Goal: Communication & Community: Answer question/provide support

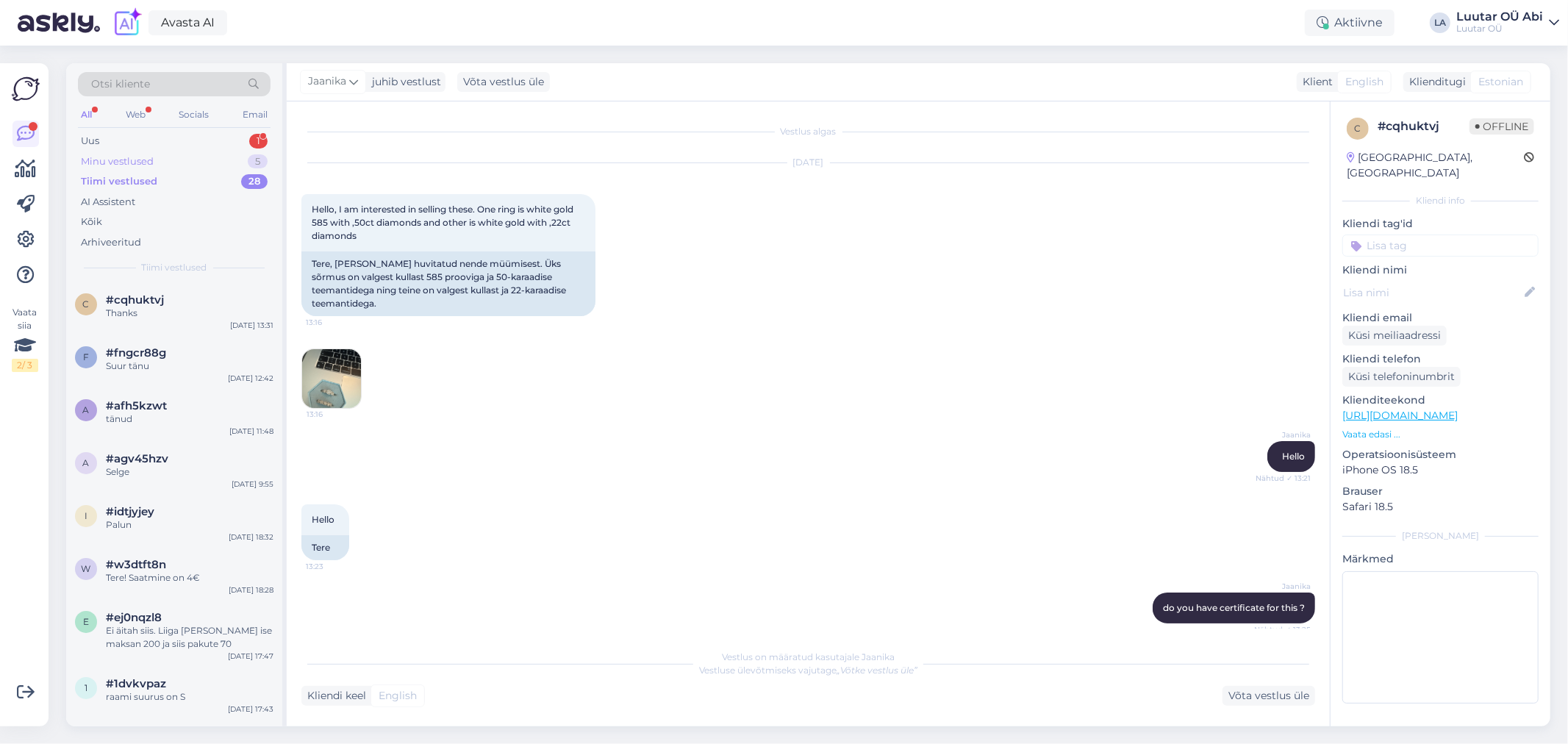
scroll to position [735, 0]
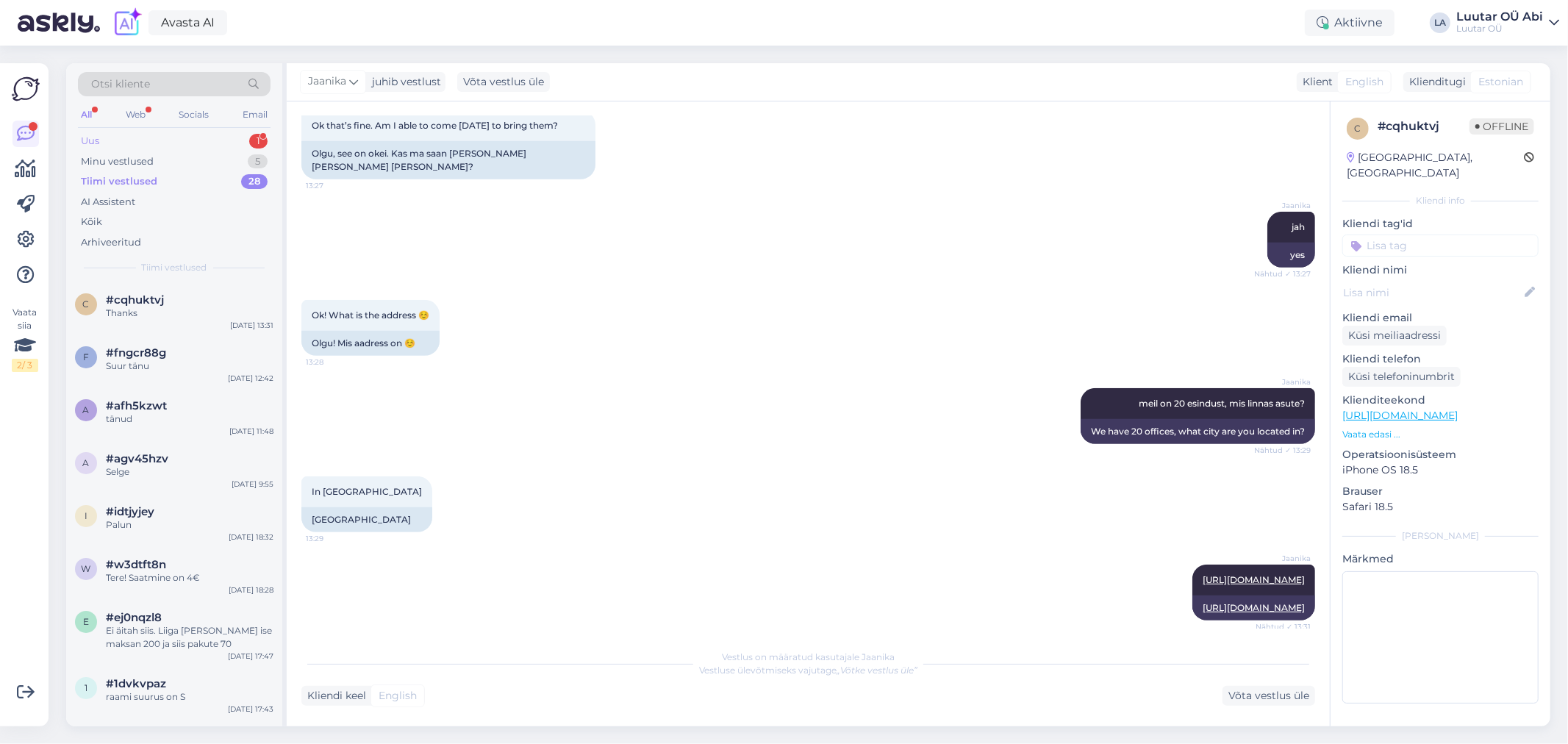
click at [177, 137] on div "Uus 1" at bounding box center [175, 141] width 193 height 21
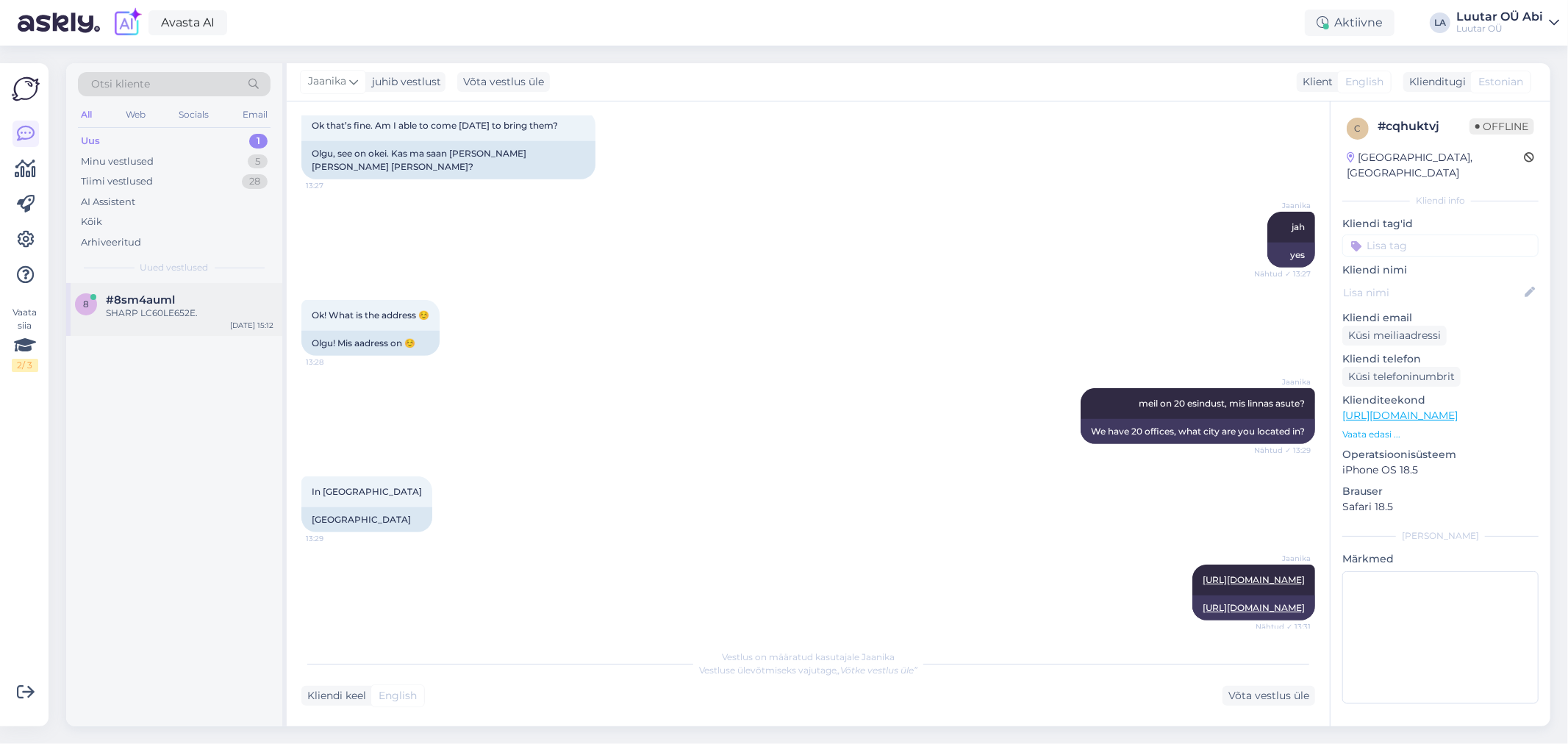
click at [222, 305] on div "#8sm4auml" at bounding box center [190, 300] width 168 height 14
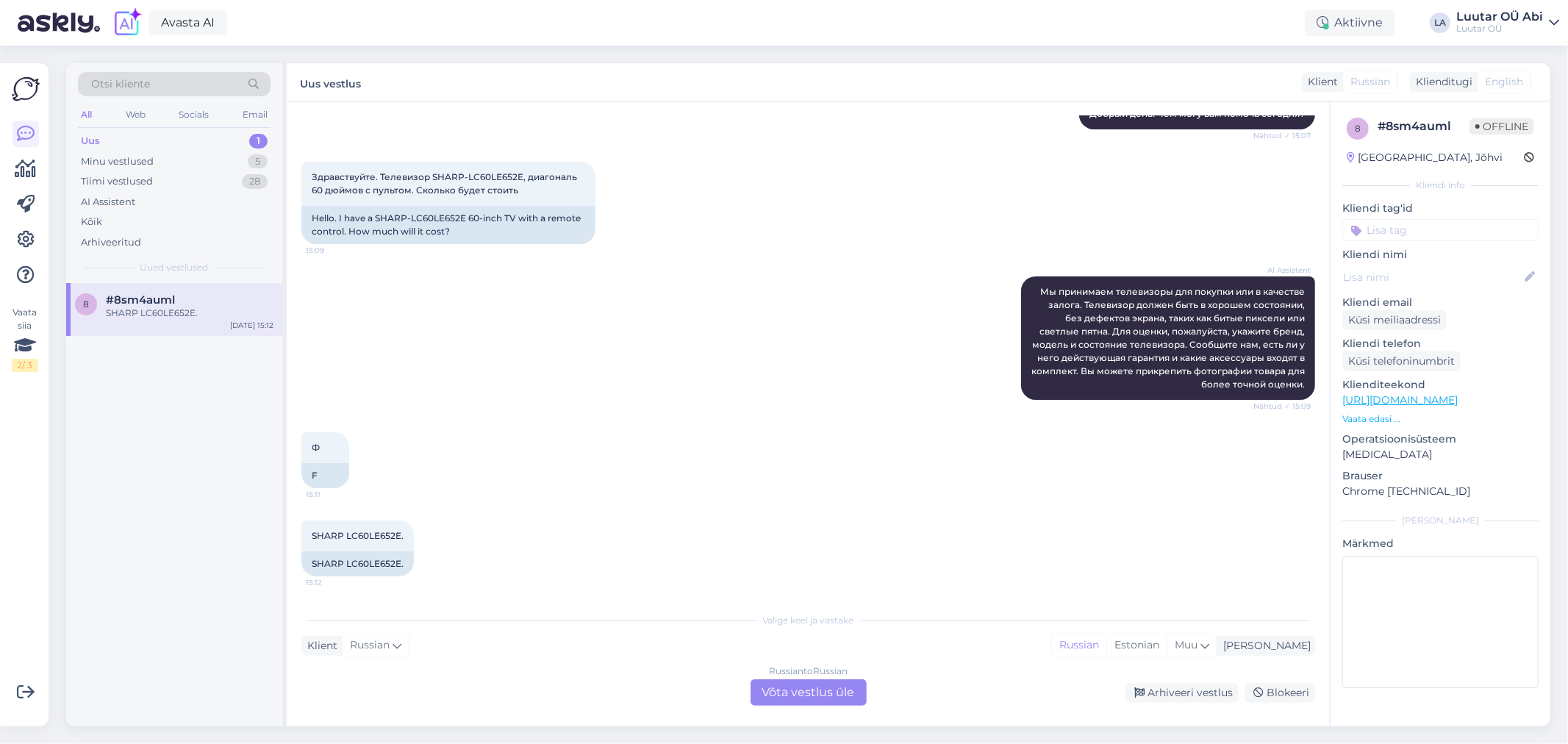
click at [828, 682] on div "Russian to Russian Võta vestlus üle" at bounding box center [808, 692] width 116 height 26
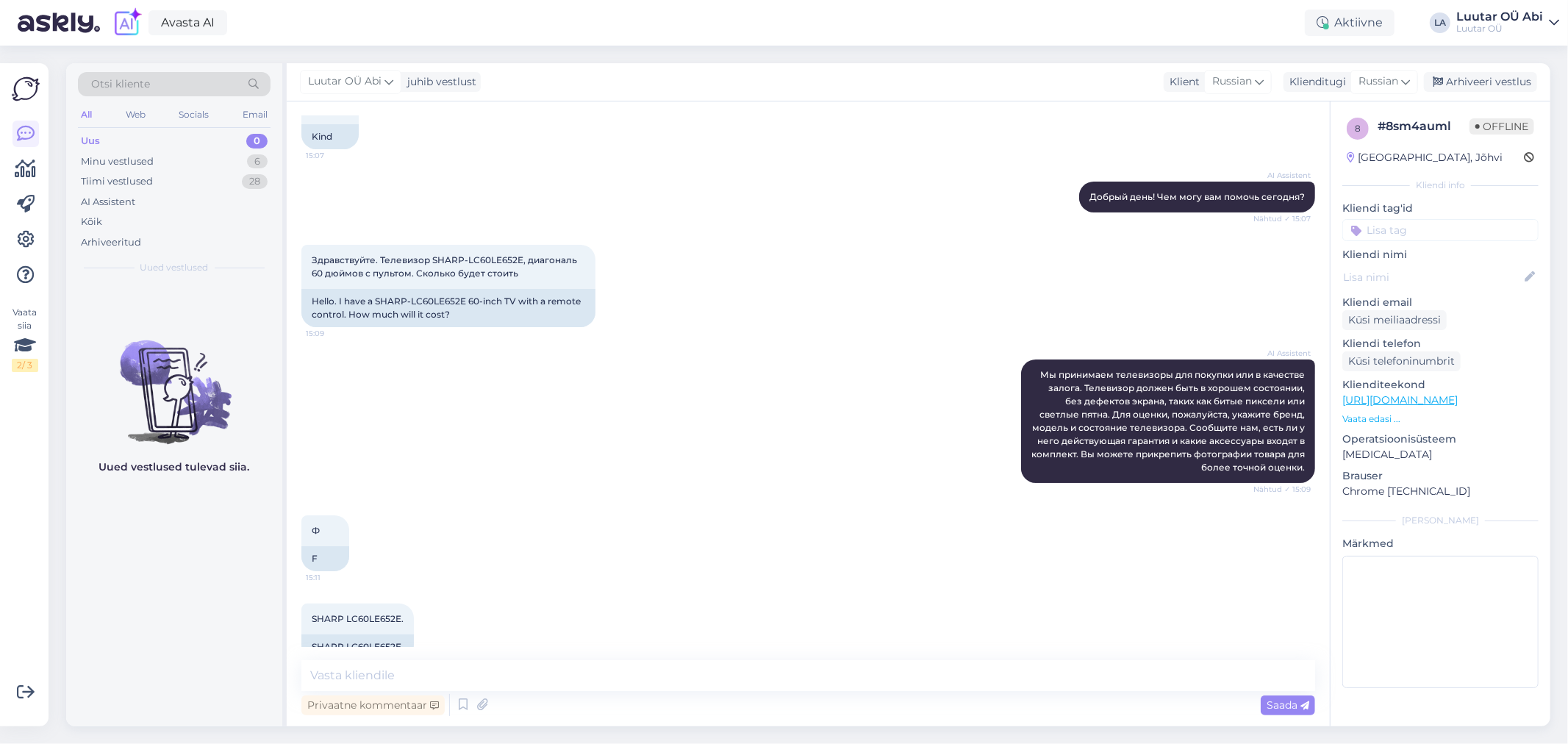
scroll to position [129, 0]
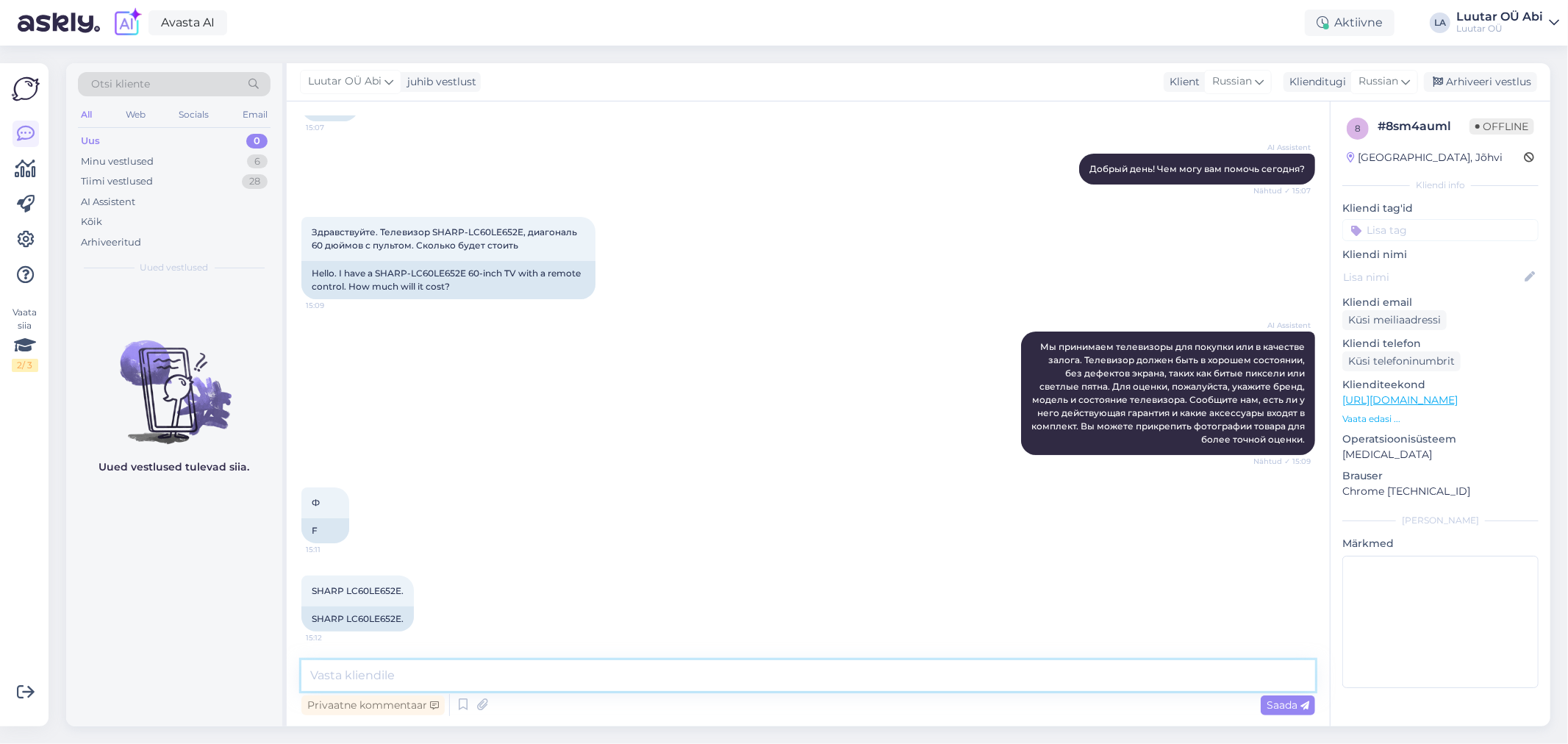
click at [432, 671] on textarea at bounding box center [808, 676] width 1013 height 31
type textarea "минутку"
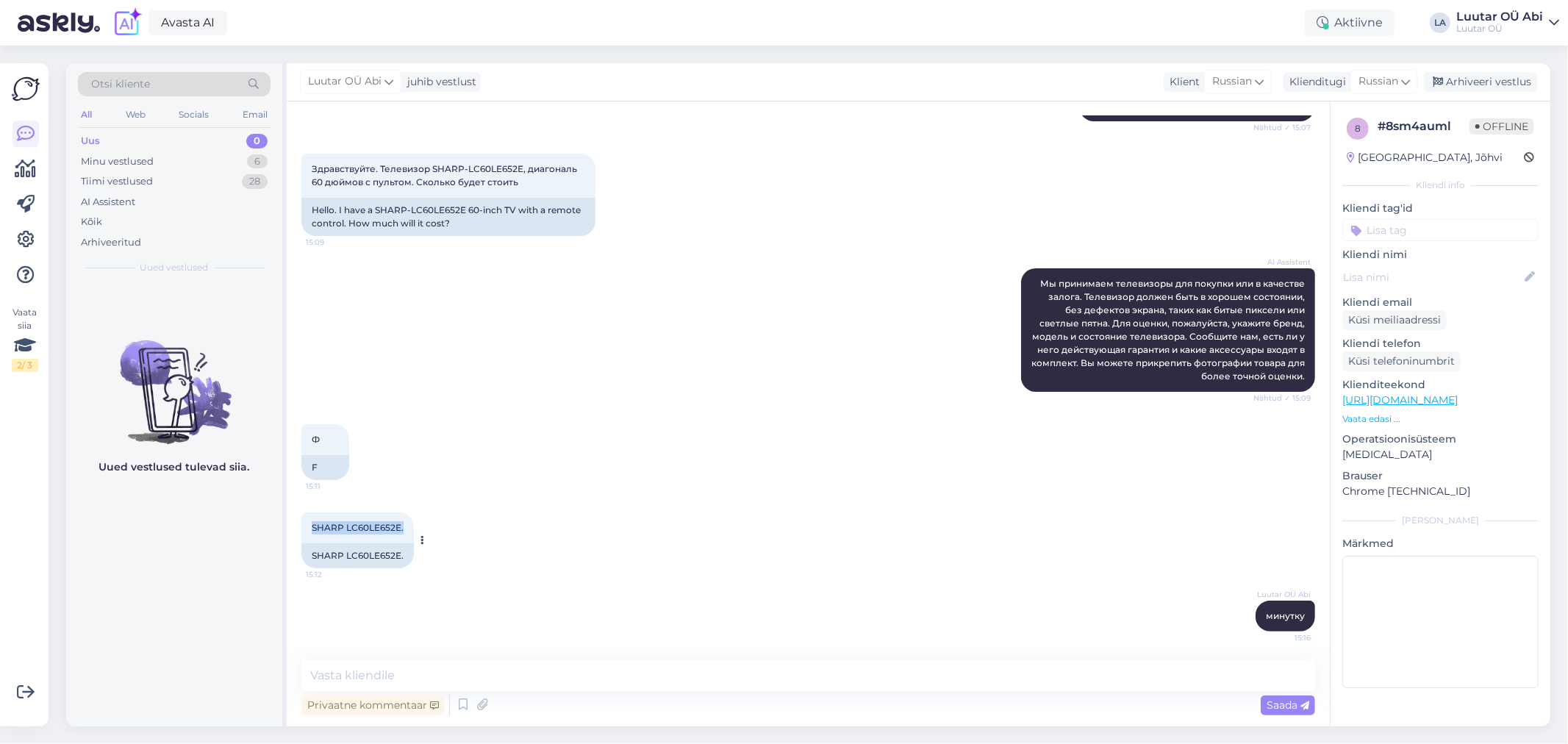
drag, startPoint x: 311, startPoint y: 525, endPoint x: 408, endPoint y: 531, distance: 97.2
click at [408, 531] on div "SHARP LC60LE652E. 15:12" at bounding box center [358, 528] width 113 height 31
copy span "SHARP LC60LE652E."
click at [585, 496] on div "SHARP LC60LE652E. 15:12 SHARP LC60LE652E." at bounding box center [808, 540] width 1013 height 88
click at [609, 675] on textarea at bounding box center [808, 676] width 1013 height 31
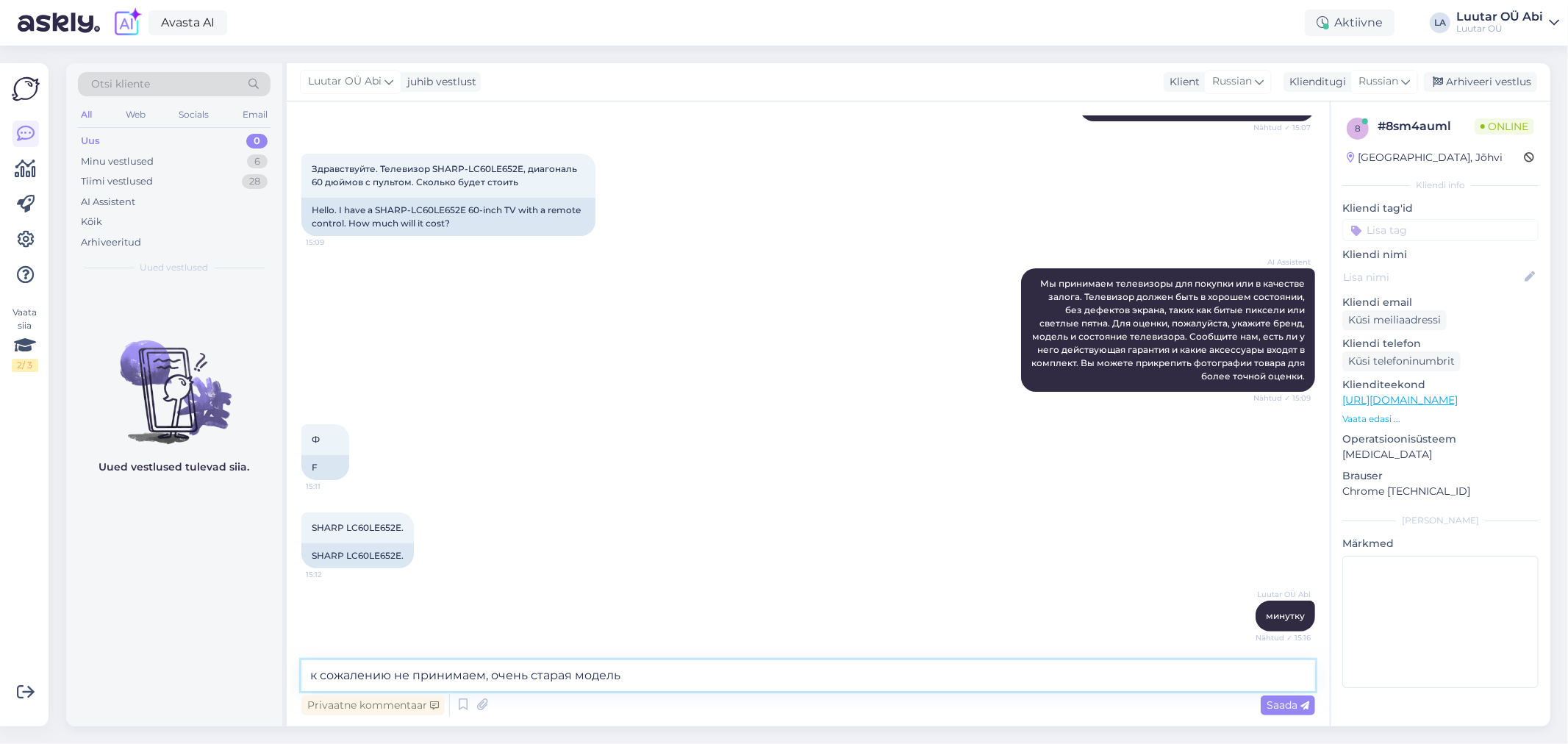
type textarea "к сожалению не принимаем, очень старая модель"
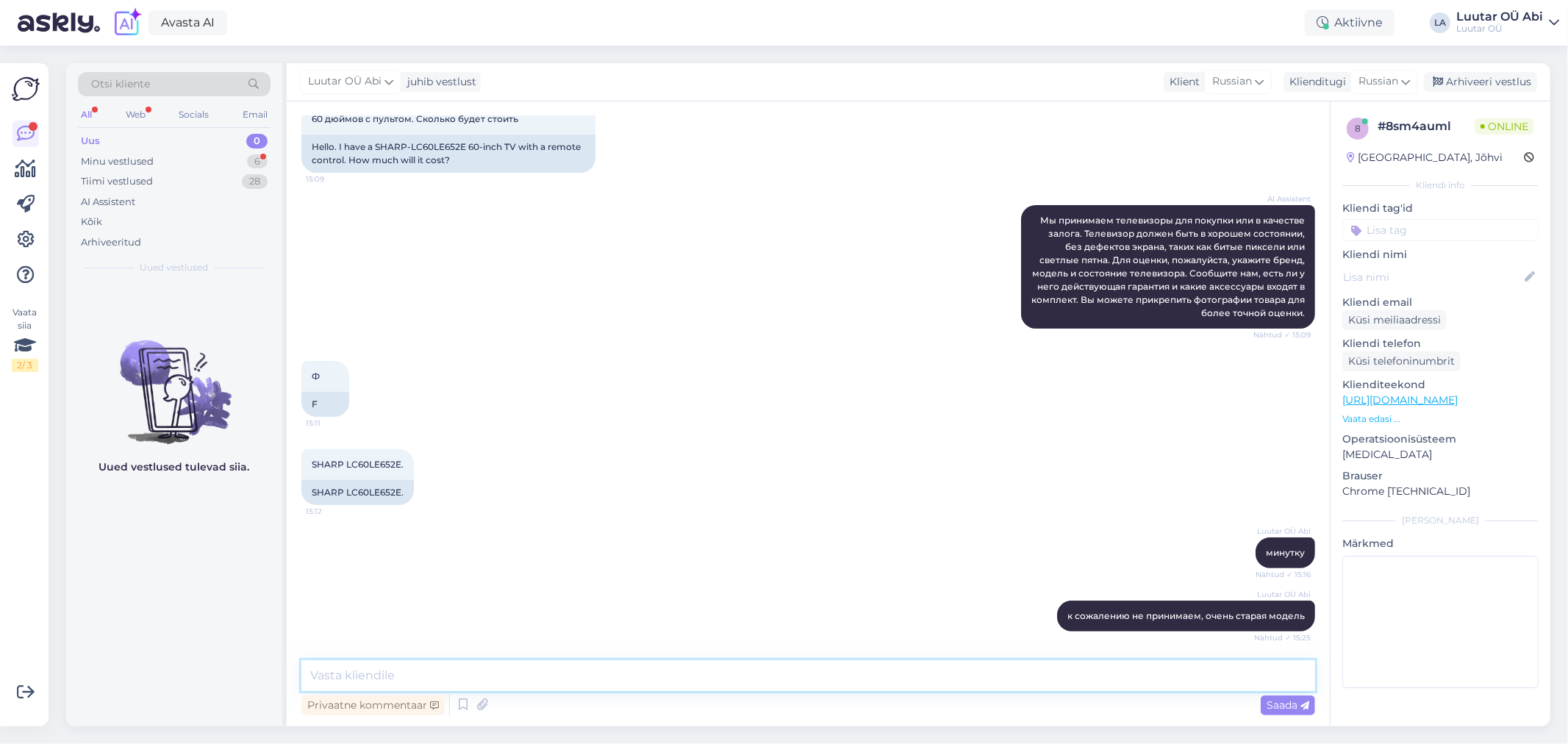
scroll to position [318, 0]
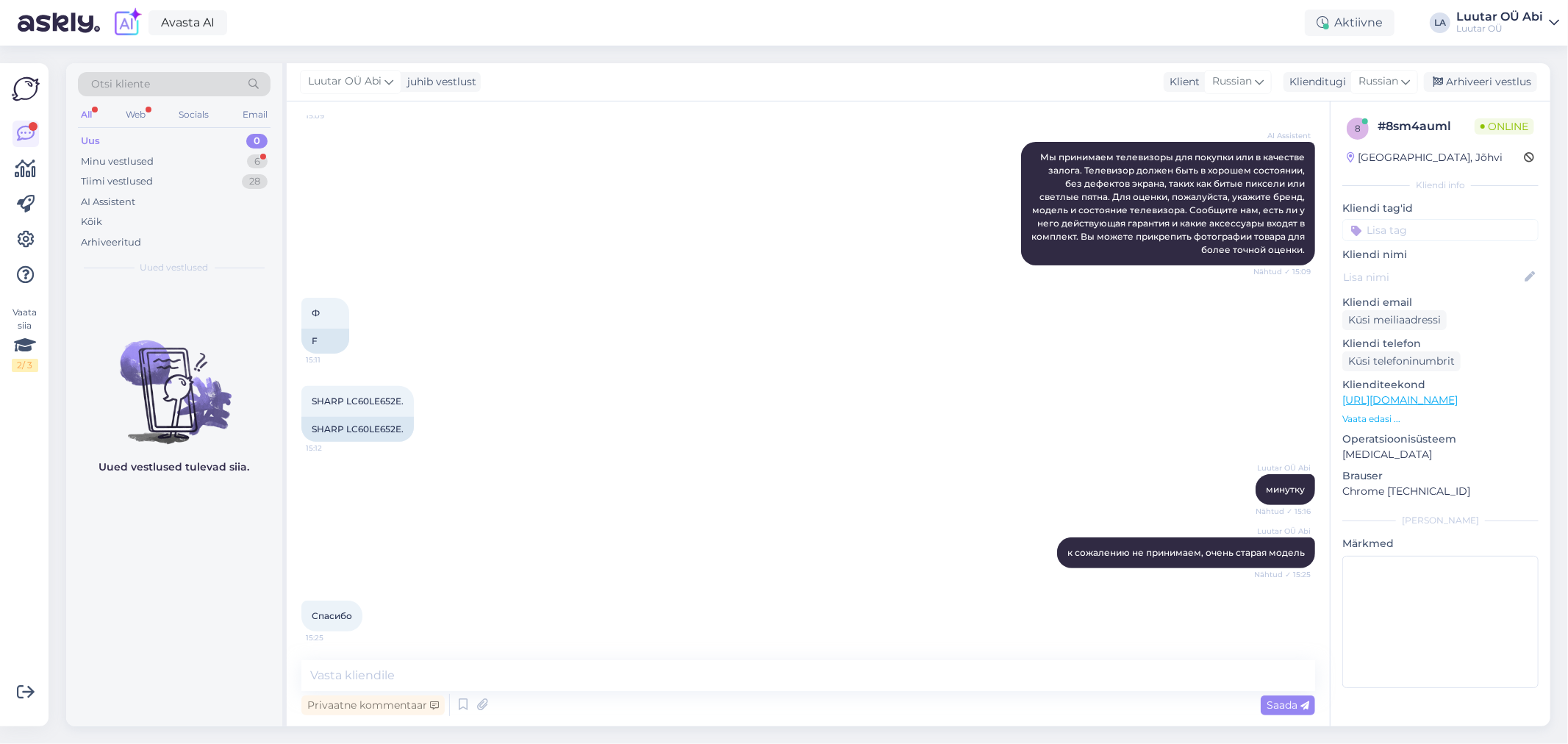
click at [641, 311] on div "Ф 15:11 F" at bounding box center [808, 326] width 1013 height 88
click at [217, 150] on div "Uus 0" at bounding box center [175, 141] width 193 height 21
click at [249, 154] on div "Minu vestlused 6" at bounding box center [175, 161] width 193 height 21
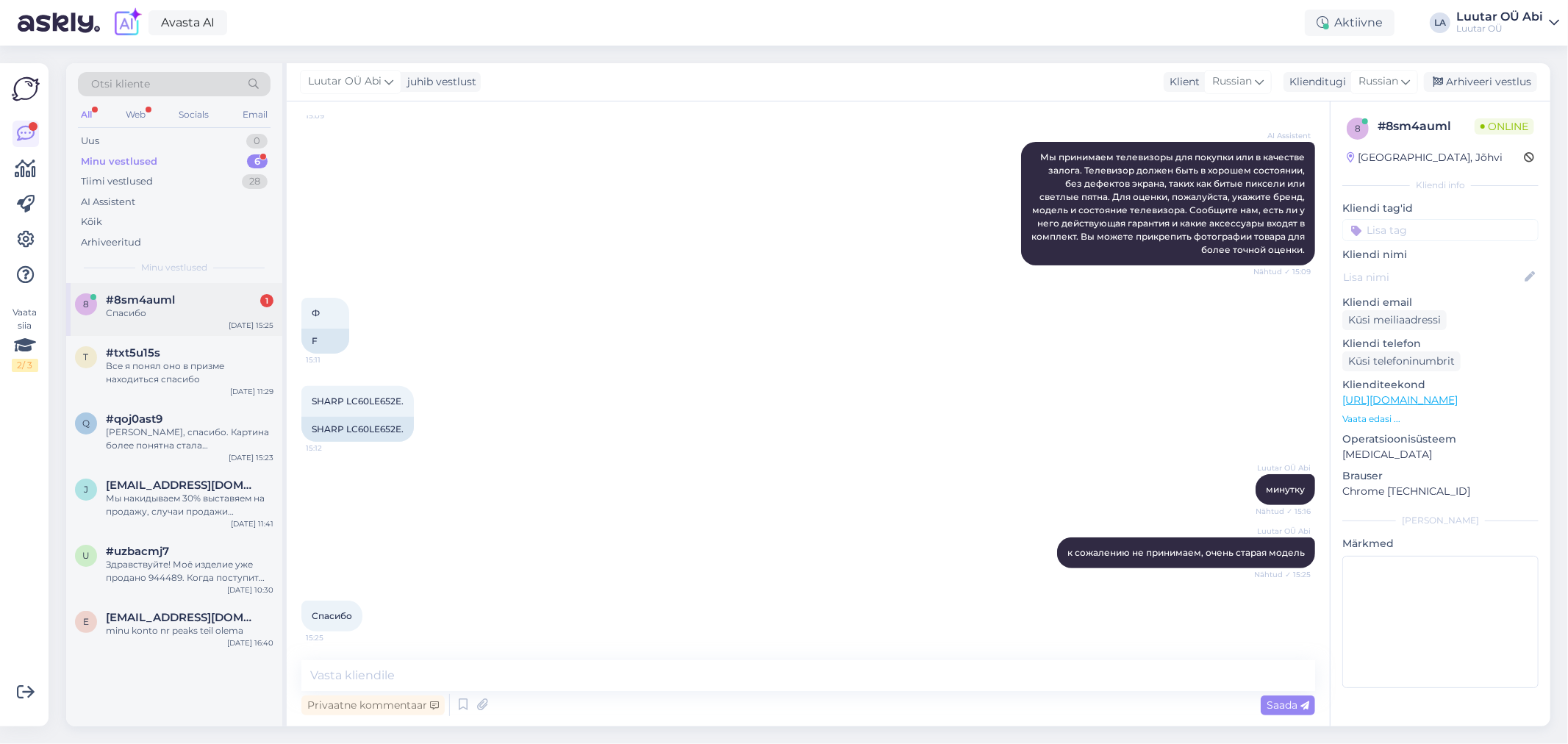
click at [193, 305] on div "#8sm4auml 1" at bounding box center [190, 300] width 168 height 14
